Goal: Task Accomplishment & Management: Use online tool/utility

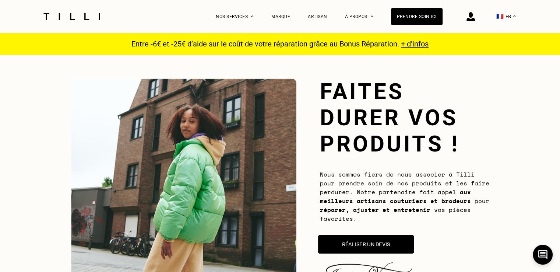
drag, startPoint x: 0, startPoint y: 0, endPoint x: 364, endPoint y: 247, distance: 439.9
click at [365, 247] on button "Réaliser un devis" at bounding box center [366, 244] width 96 height 18
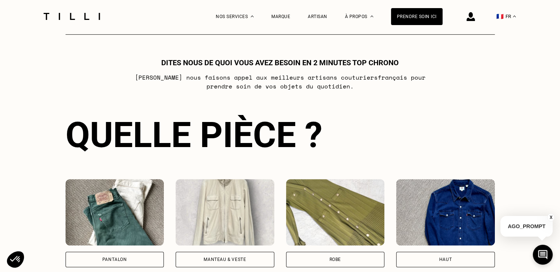
scroll to position [583, 0]
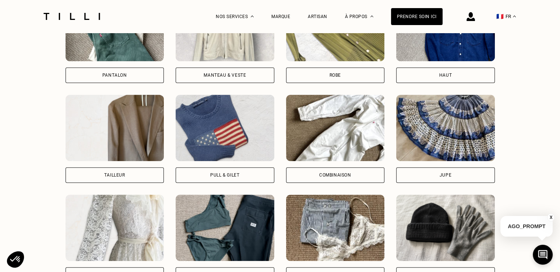
click at [237, 75] on div "Manteau & Veste" at bounding box center [224, 75] width 42 height 4
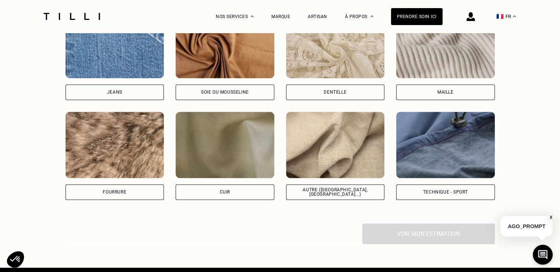
scroll to position [1024, 0]
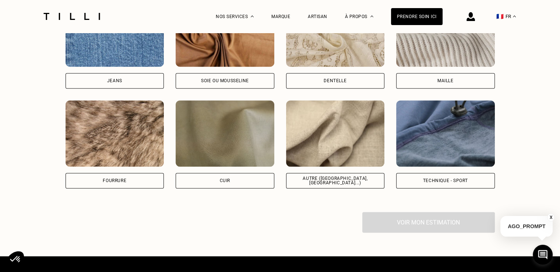
click at [426, 226] on div "Voir mon estimation" at bounding box center [279, 222] width 429 height 21
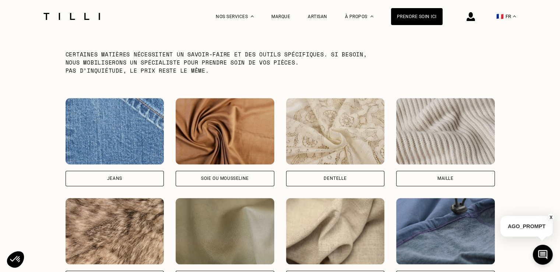
scroll to position [951, 0]
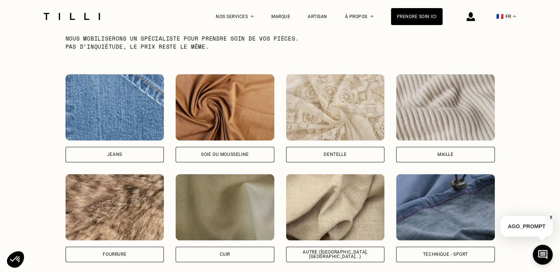
click at [439, 205] on img at bounding box center [445, 207] width 99 height 66
select select "FR"
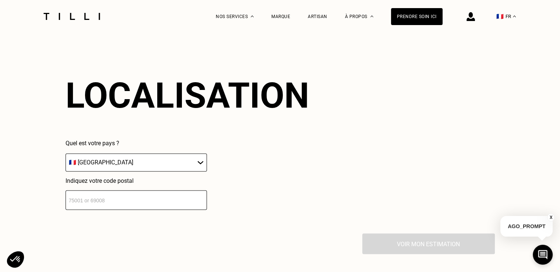
scroll to position [1188, 0]
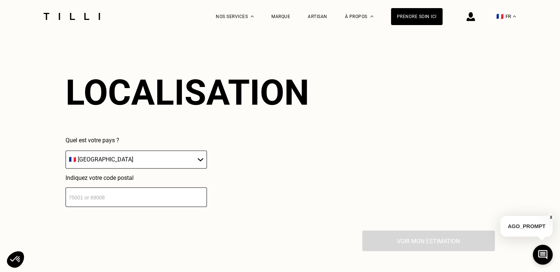
click at [114, 195] on input "number" at bounding box center [135, 197] width 141 height 20
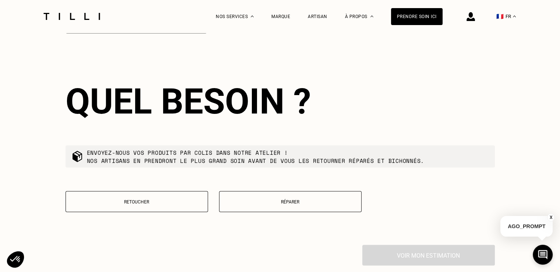
scroll to position [1370, 0]
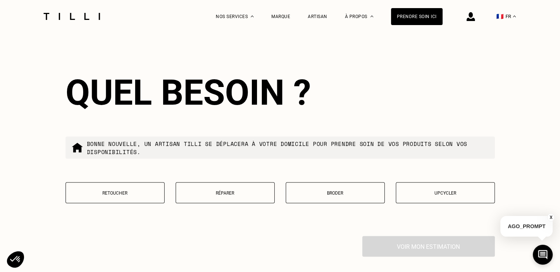
type input "14000"
click at [218, 192] on p "Réparer" at bounding box center [225, 192] width 91 height 5
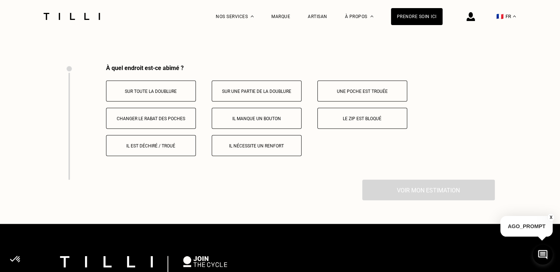
scroll to position [1557, 0]
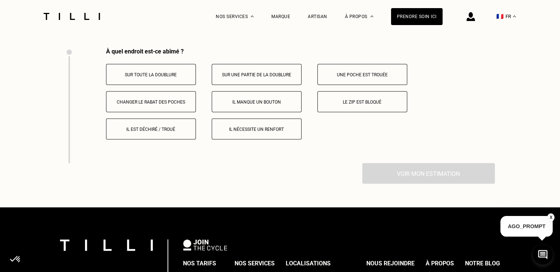
click at [277, 102] on p "Il manque un bouton" at bounding box center [257, 101] width 82 height 5
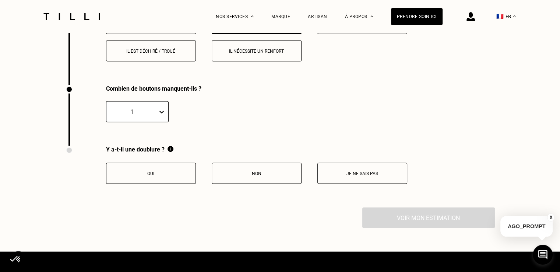
scroll to position [1673, 0]
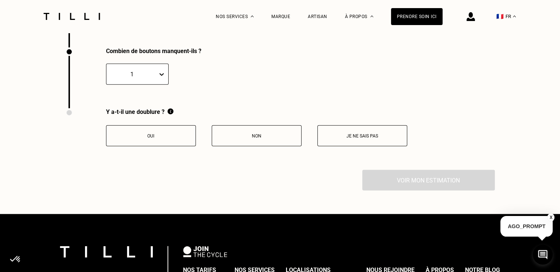
click at [235, 142] on button "Non" at bounding box center [257, 135] width 90 height 21
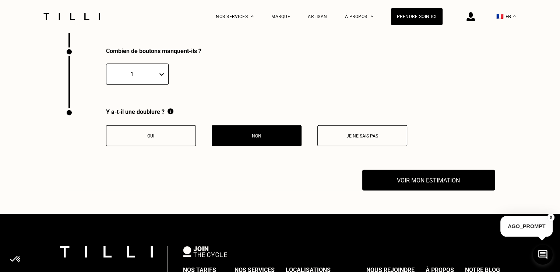
click at [150, 133] on p "Oui" at bounding box center [151, 135] width 82 height 5
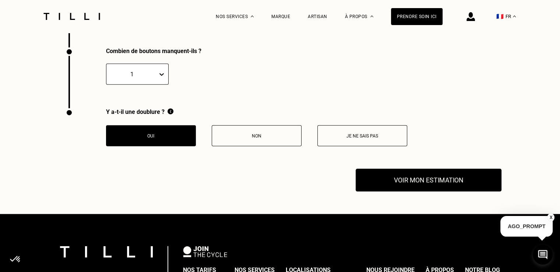
click at [448, 175] on button "Voir mon estimation" at bounding box center [428, 180] width 146 height 23
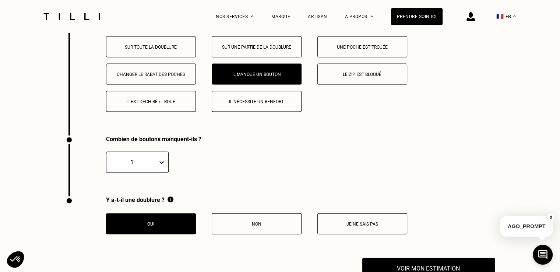
scroll to position [1484, 0]
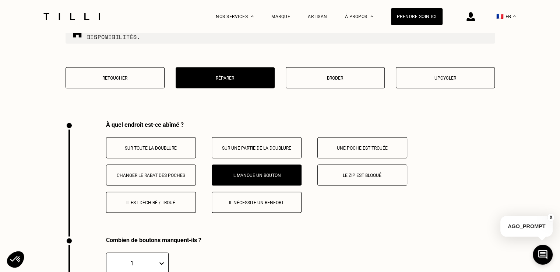
click at [252, 202] on p "Il nécessite un renfort" at bounding box center [257, 202] width 82 height 5
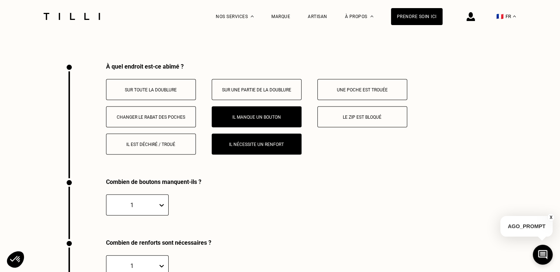
scroll to position [1489, 0]
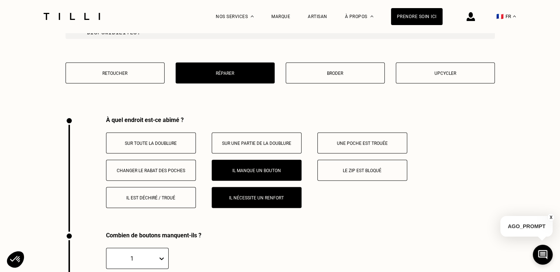
click at [258, 176] on button "Il manque un bouton" at bounding box center [257, 170] width 90 height 21
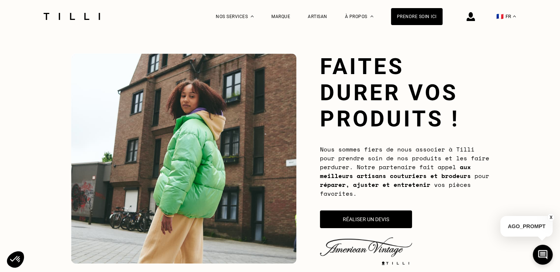
scroll to position [0, 0]
